Goal: Transaction & Acquisition: Download file/media

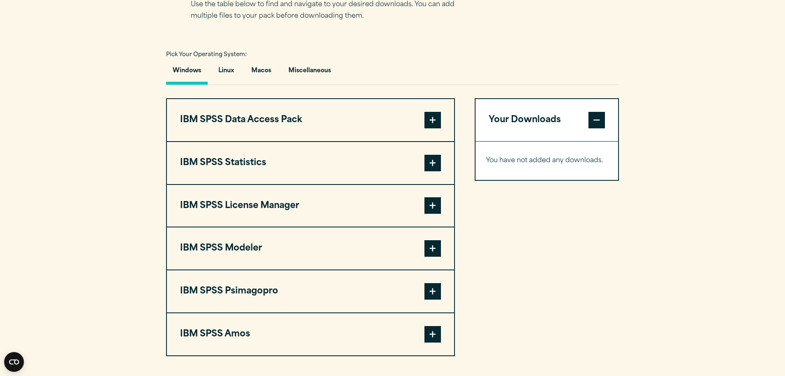
scroll to position [577, 0]
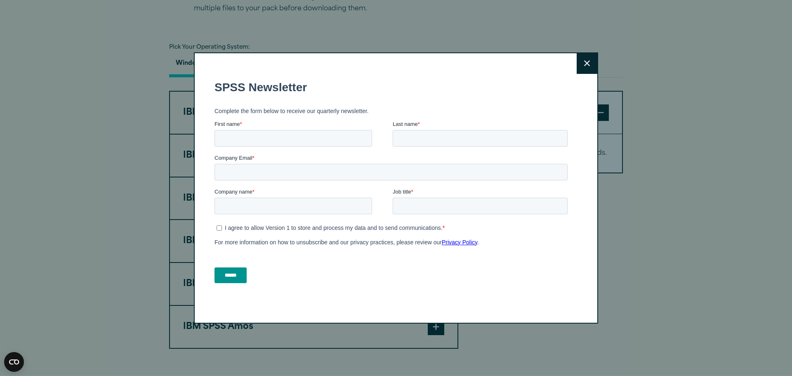
click at [584, 65] on icon at bounding box center [587, 64] width 6 height 6
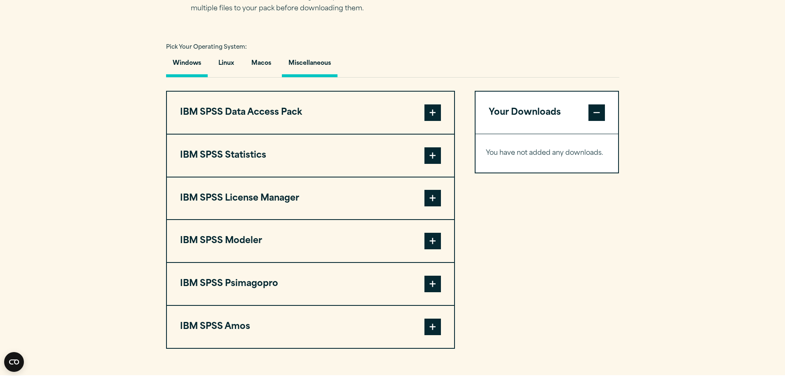
click at [304, 69] on button "Miscellaneous" at bounding box center [310, 66] width 56 height 24
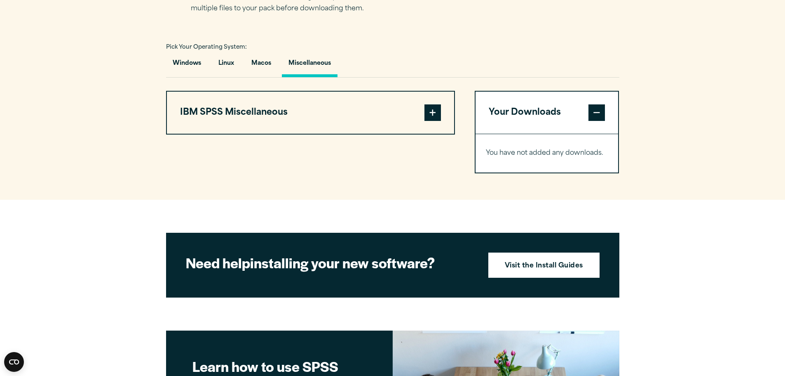
click at [430, 112] on span at bounding box center [433, 112] width 16 height 16
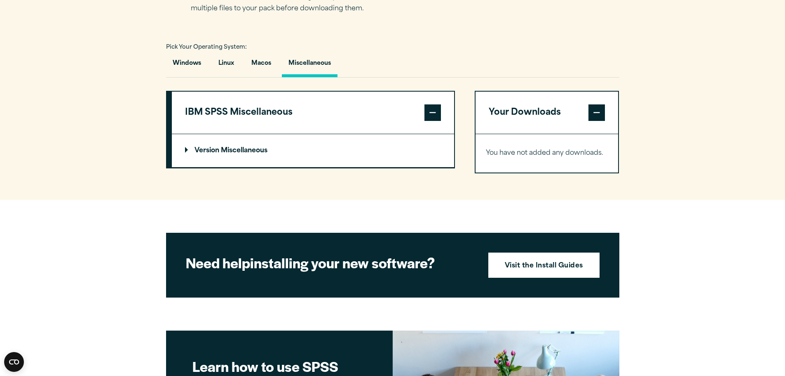
click at [215, 146] on summary "Version Miscellaneous" at bounding box center [313, 150] width 282 height 33
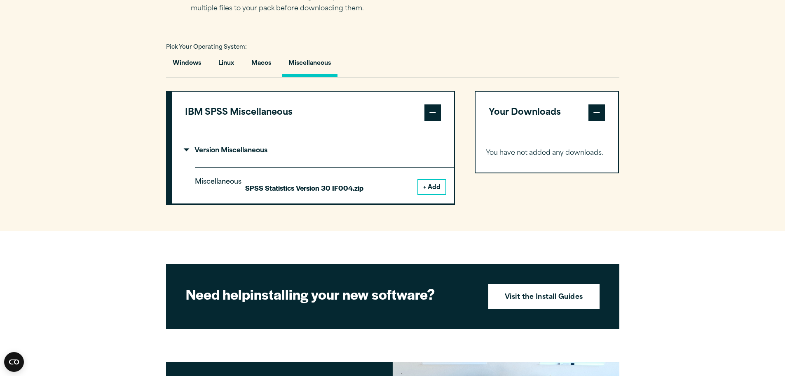
click at [317, 64] on button "Miscellaneous" at bounding box center [310, 66] width 56 height 24
click at [227, 69] on button "Linux" at bounding box center [226, 66] width 29 height 24
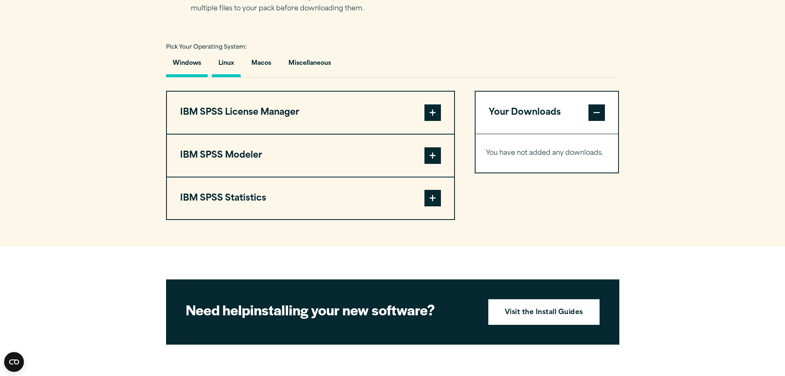
click at [184, 71] on button "Windows" at bounding box center [187, 66] width 42 height 24
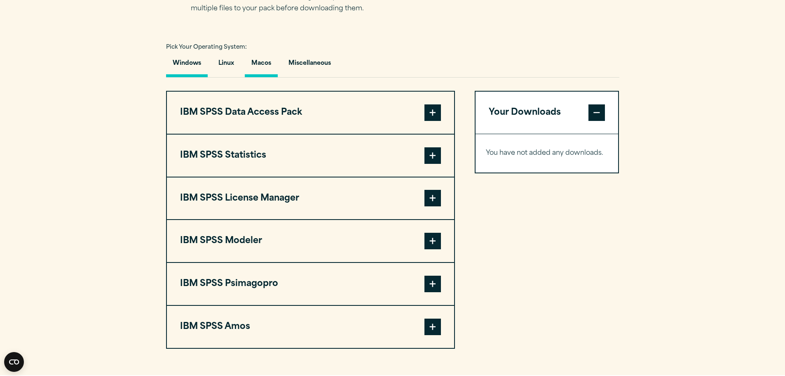
click at [259, 66] on button "Macos" at bounding box center [261, 66] width 33 height 24
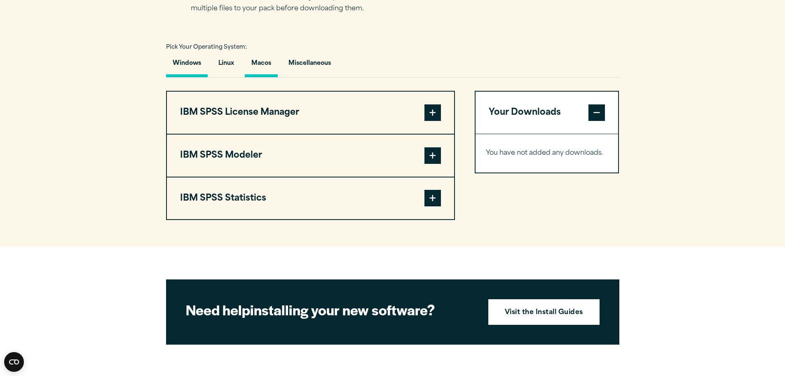
click at [189, 71] on button "Windows" at bounding box center [187, 66] width 42 height 24
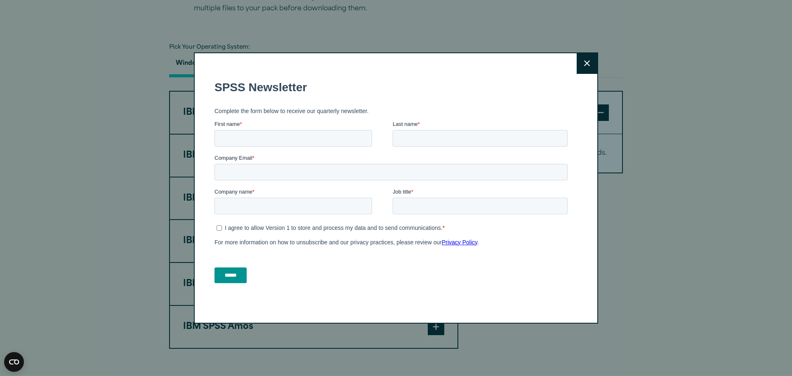
click at [585, 63] on icon at bounding box center [587, 63] width 6 height 6
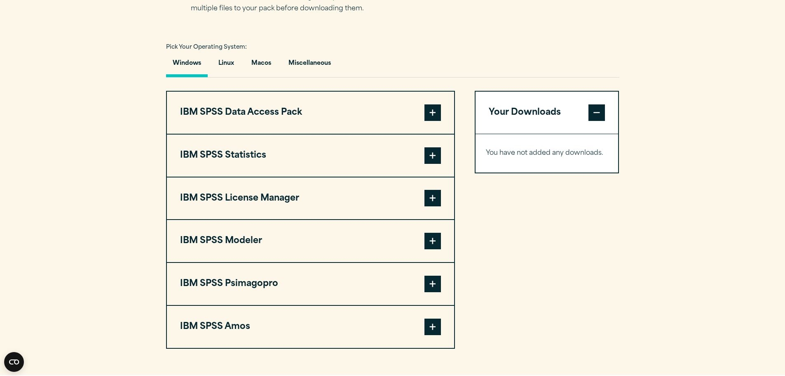
click at [430, 155] on span at bounding box center [433, 155] width 16 height 16
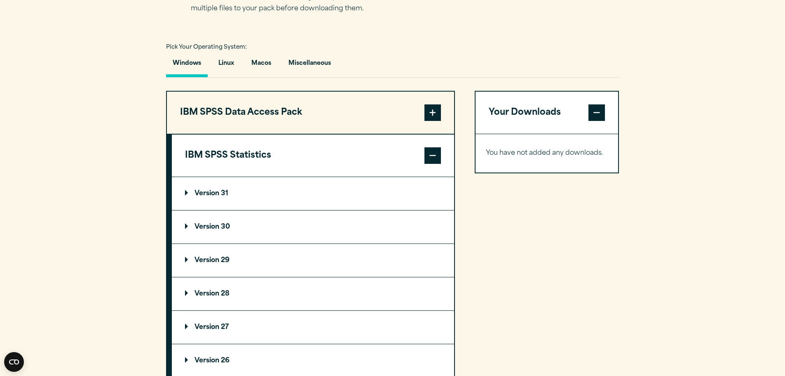
click at [184, 226] on summary "Version 30" at bounding box center [313, 226] width 282 height 33
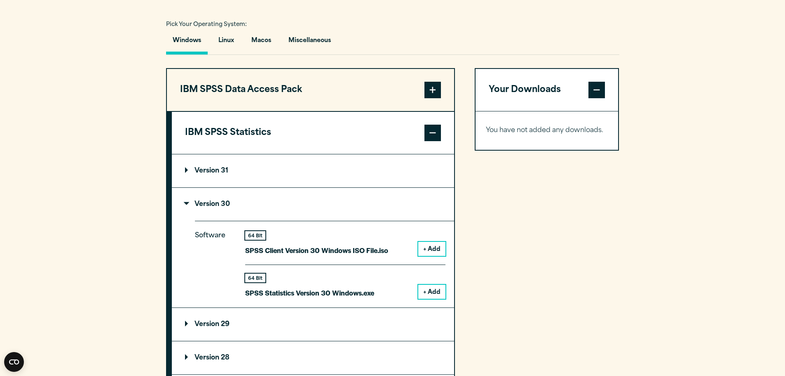
scroll to position [660, 0]
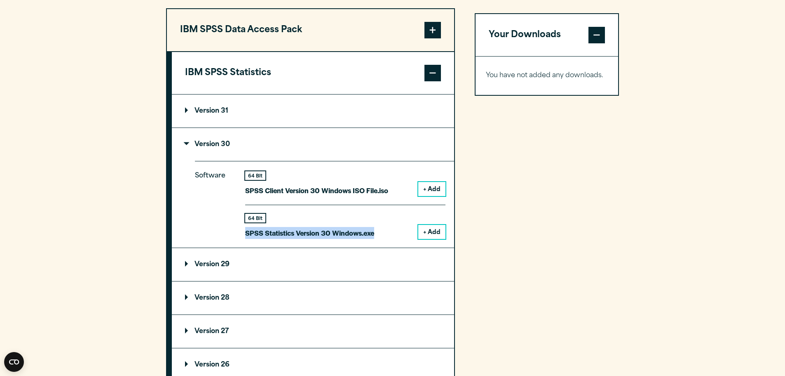
drag, startPoint x: 247, startPoint y: 233, endPoint x: 381, endPoint y: 235, distance: 134.4
click at [381, 235] on div "64 Bit SPSS Statistics Version 30 Windows.exe + Add" at bounding box center [345, 222] width 200 height 34
click at [379, 235] on div "64 Bit SPSS Statistics Version 30 Windows.exe + Add" at bounding box center [345, 222] width 200 height 34
click at [432, 232] on button "+ Add" at bounding box center [431, 232] width 27 height 14
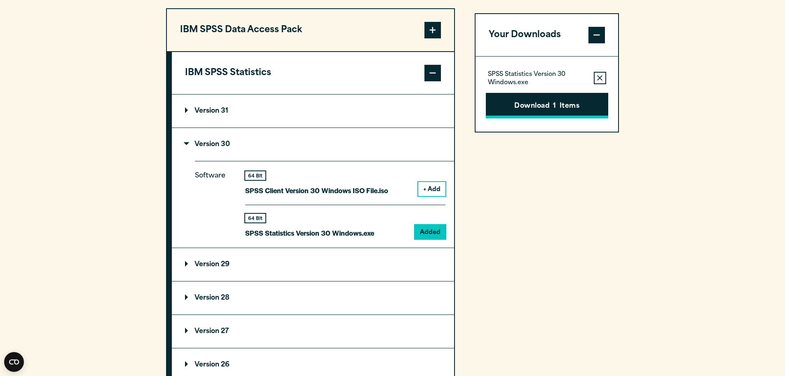
click at [532, 108] on button "Download 1 Items" at bounding box center [547, 106] width 122 height 26
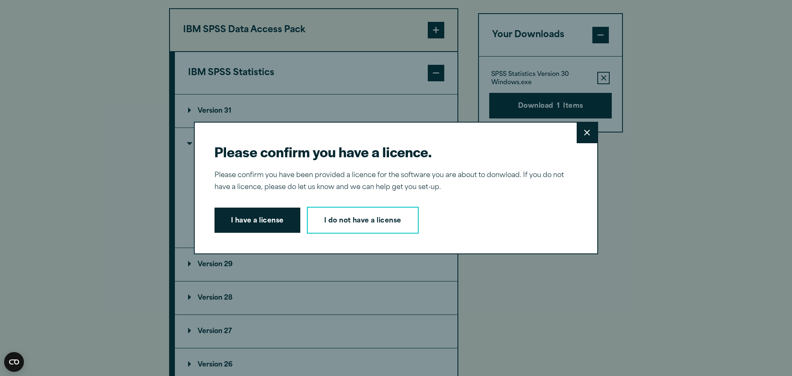
click at [586, 135] on icon at bounding box center [587, 132] width 6 height 6
